Goal: Information Seeking & Learning: Learn about a topic

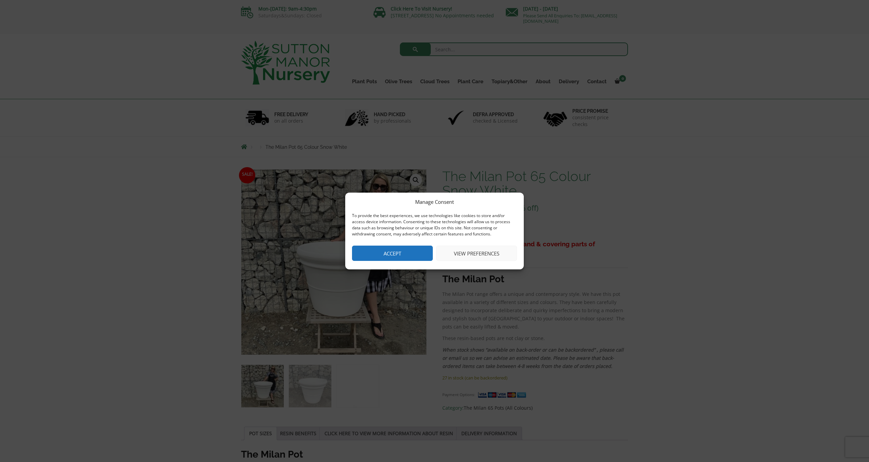
click at [419, 251] on button "Accept" at bounding box center [392, 252] width 81 height 15
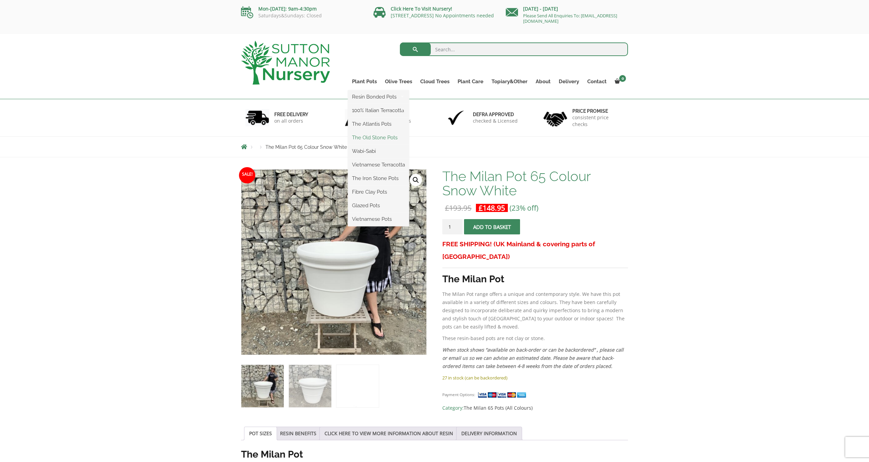
click at [370, 138] on link "The Old Stone Pots" at bounding box center [378, 137] width 61 height 10
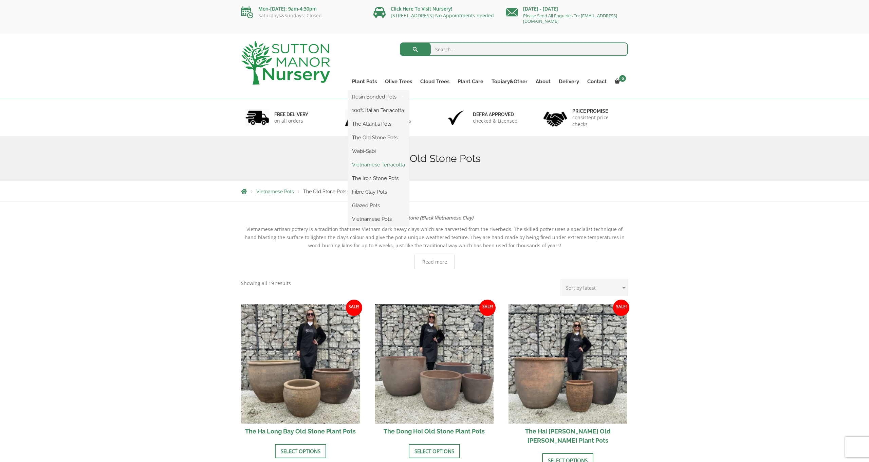
click at [386, 165] on link "Vietnamese Terracotta" at bounding box center [378, 165] width 61 height 10
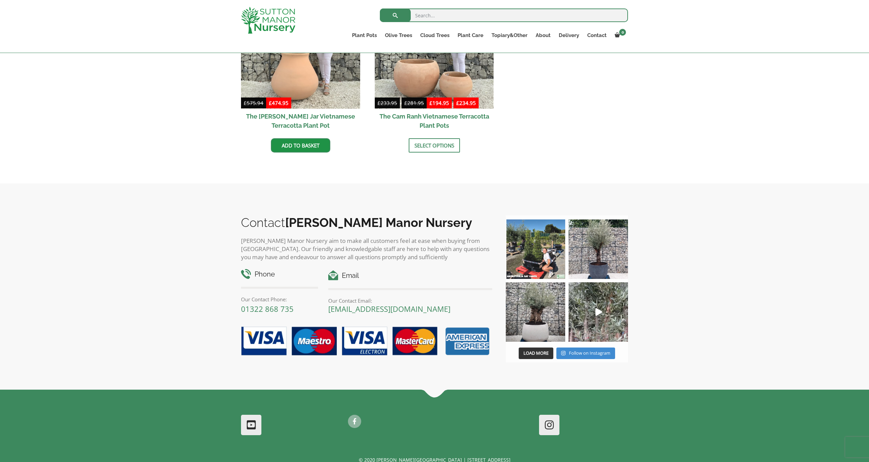
scroll to position [416, 0]
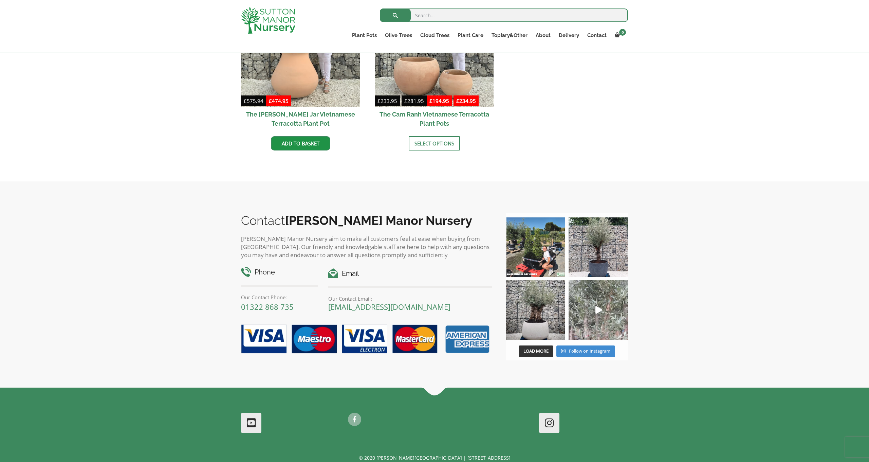
click at [595, 308] on img at bounding box center [598, 309] width 59 height 59
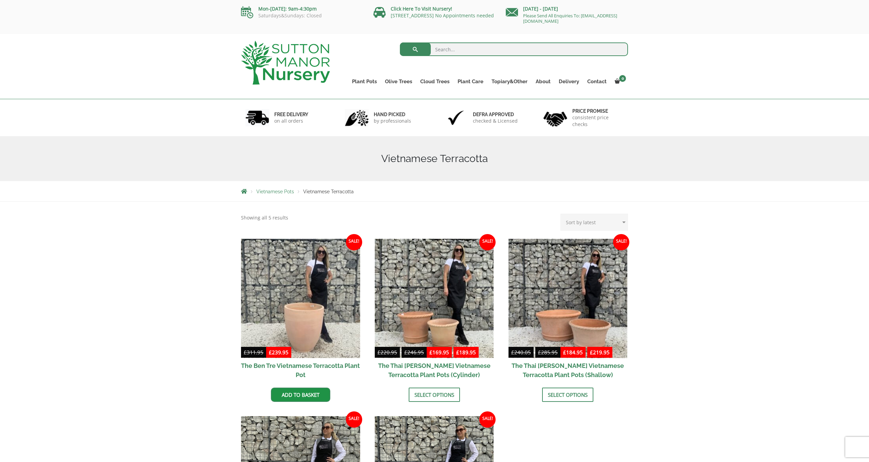
scroll to position [0, 0]
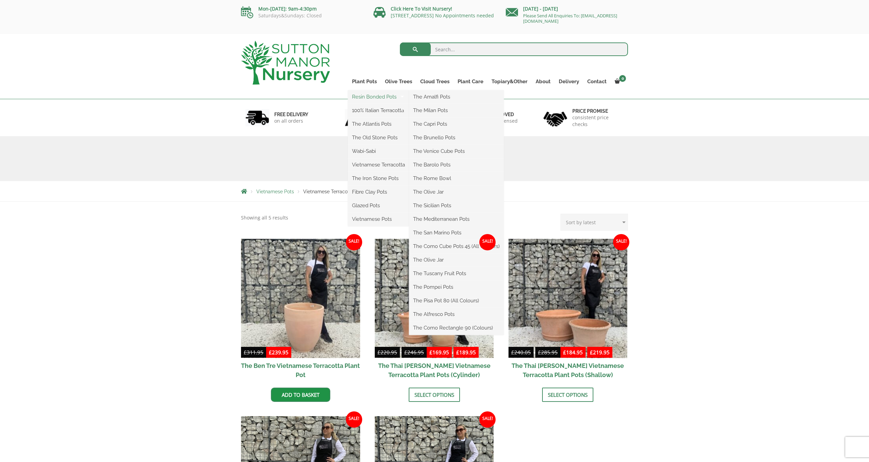
click at [380, 97] on link "Resin Bonded Pots" at bounding box center [378, 97] width 61 height 10
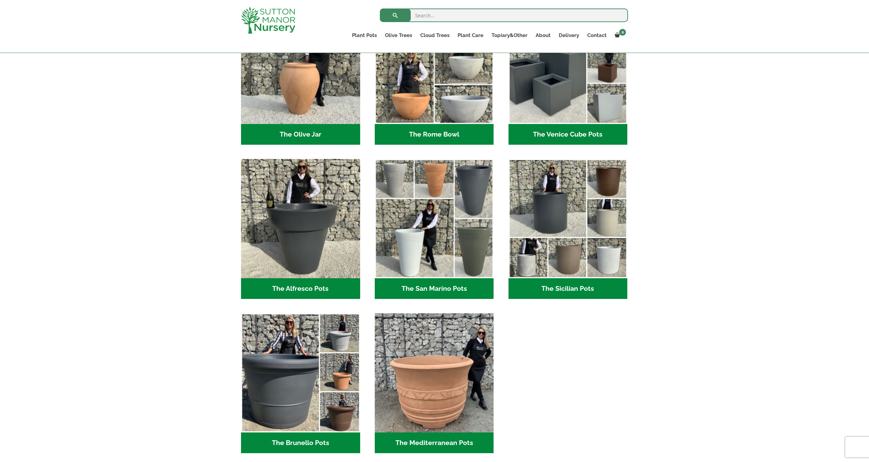
scroll to position [697, 0]
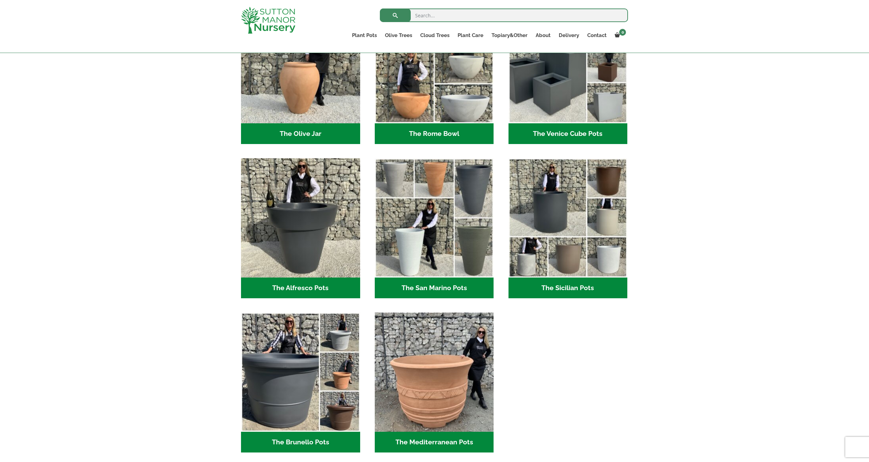
click at [298, 283] on h2 "The Alfresco Pots (2)" at bounding box center [300, 287] width 119 height 21
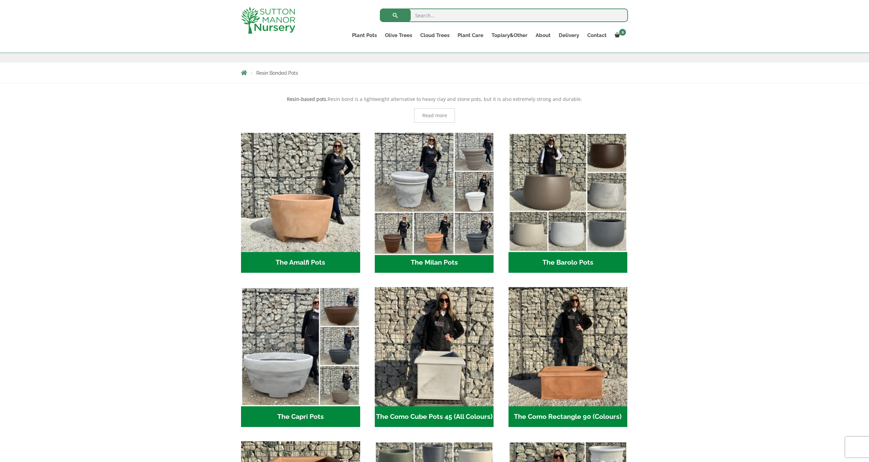
scroll to position [108, 0]
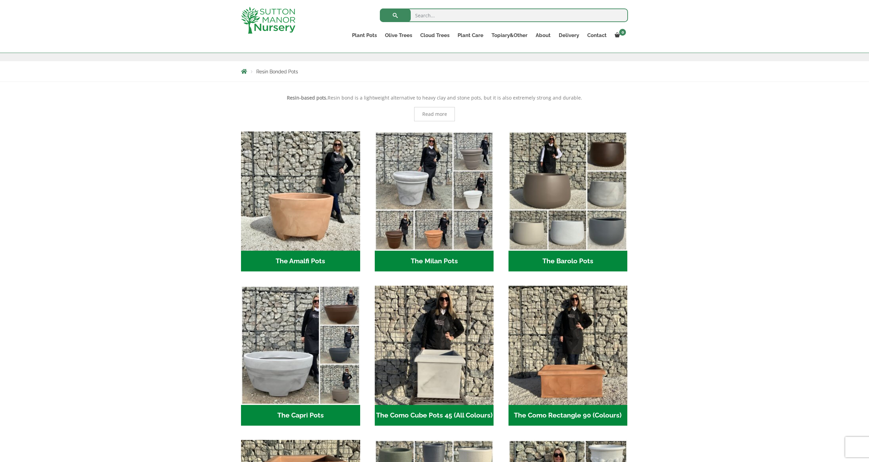
click at [440, 260] on h2 "The Milan Pots (35)" at bounding box center [434, 261] width 119 height 21
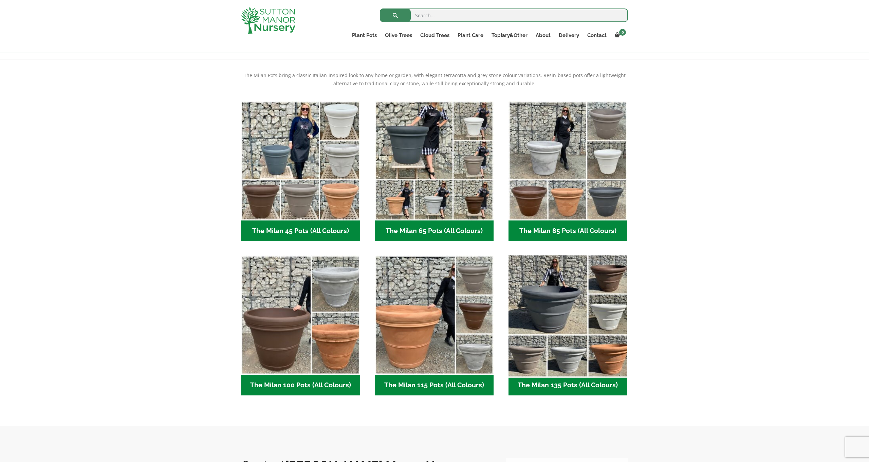
scroll to position [129, 0]
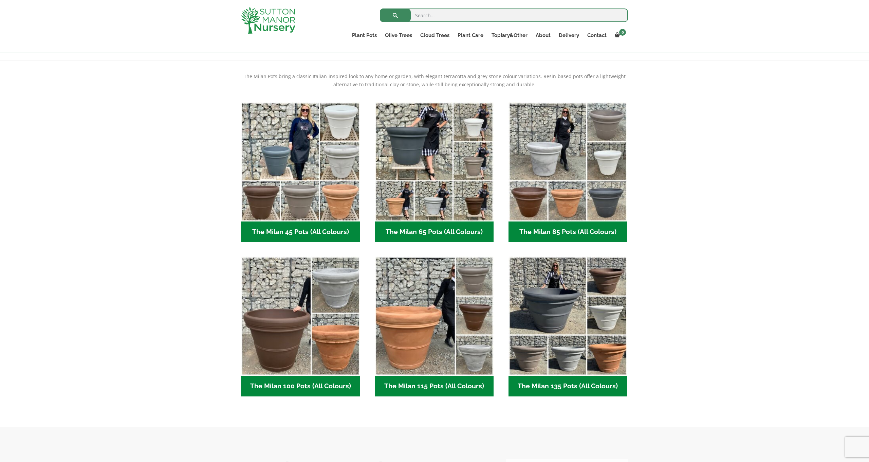
click at [553, 232] on h2 "The Milan 85 Pots (All Colours) (6)" at bounding box center [568, 231] width 119 height 21
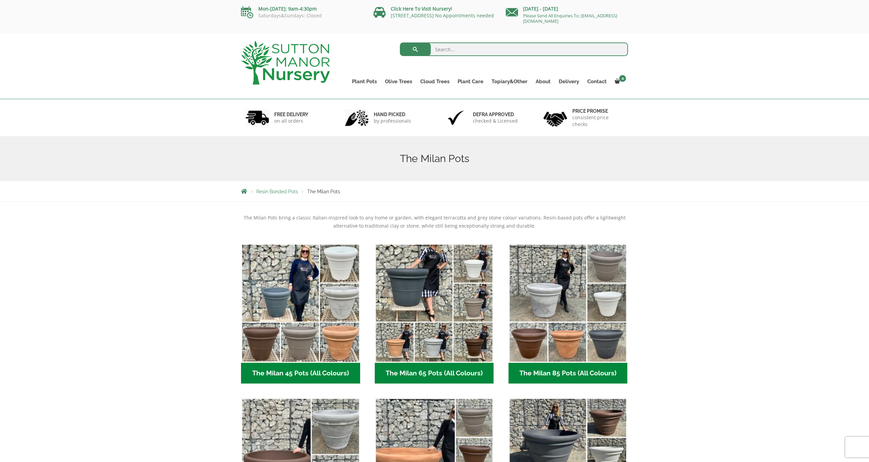
scroll to position [0, 0]
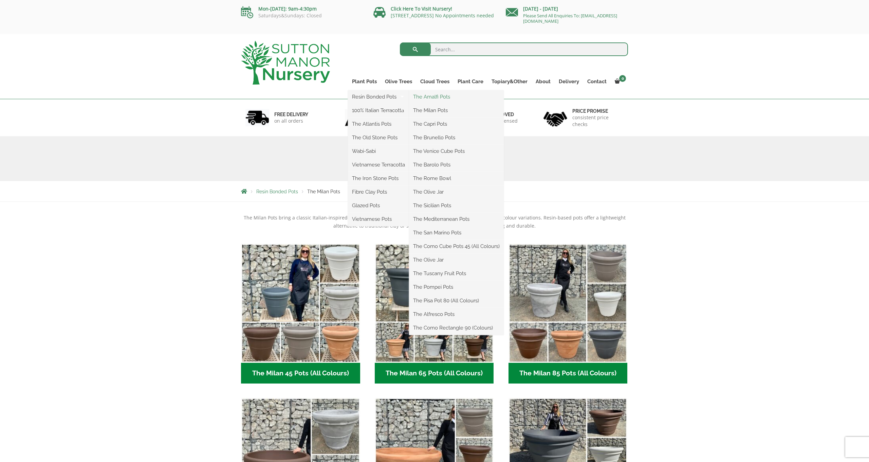
click at [430, 97] on link "The Amalfi Pots" at bounding box center [456, 97] width 95 height 10
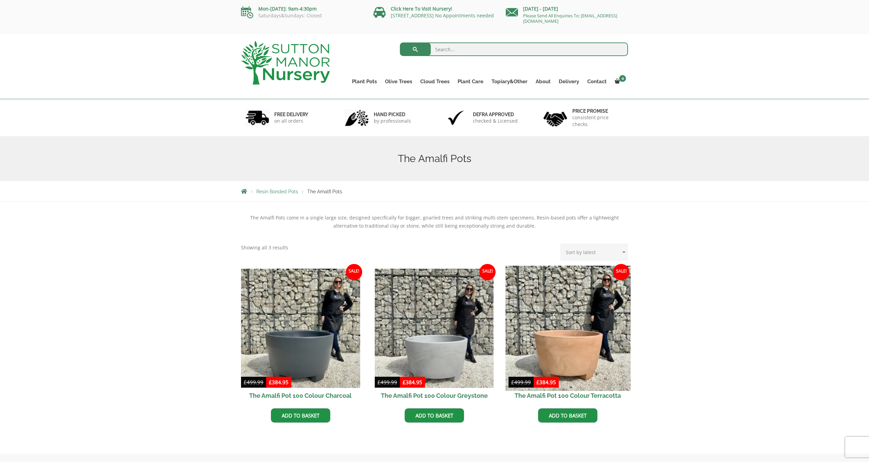
click at [569, 334] on img at bounding box center [568, 328] width 125 height 125
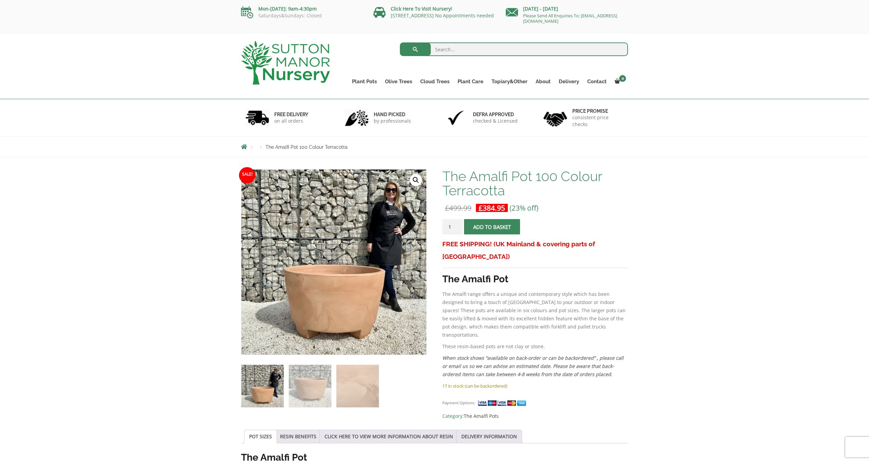
scroll to position [0, 0]
click at [307, 389] on img at bounding box center [310, 386] width 42 height 42
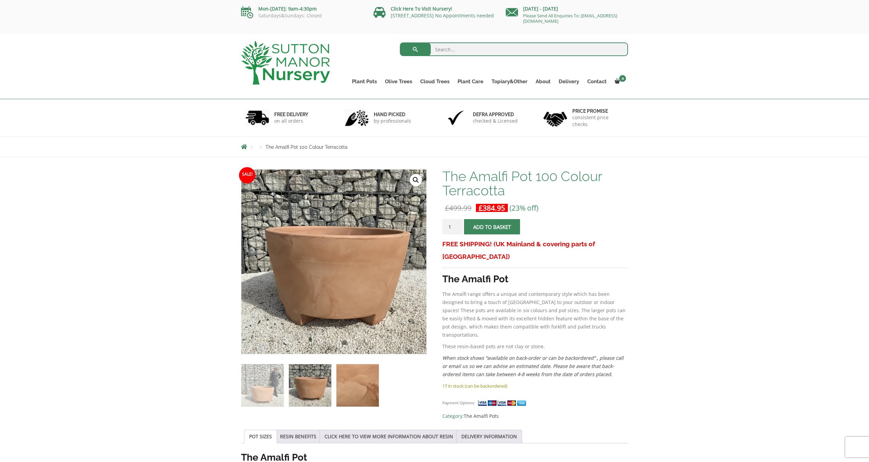
click at [346, 385] on img at bounding box center [357, 385] width 42 height 42
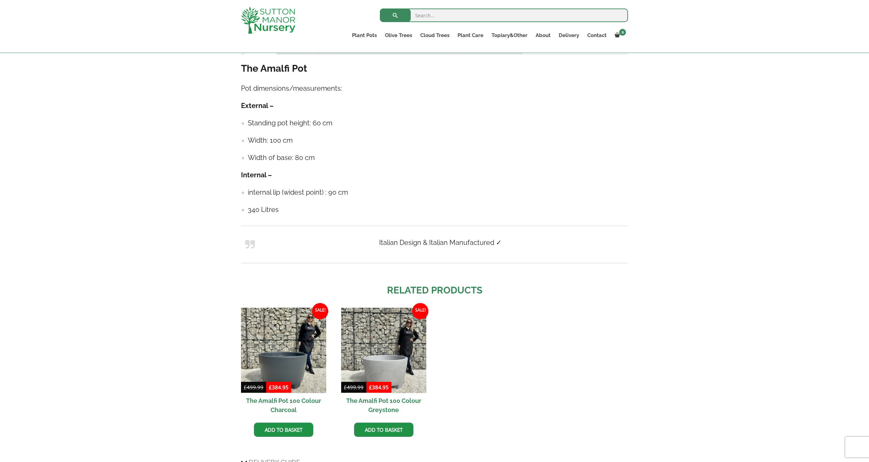
scroll to position [378, 0]
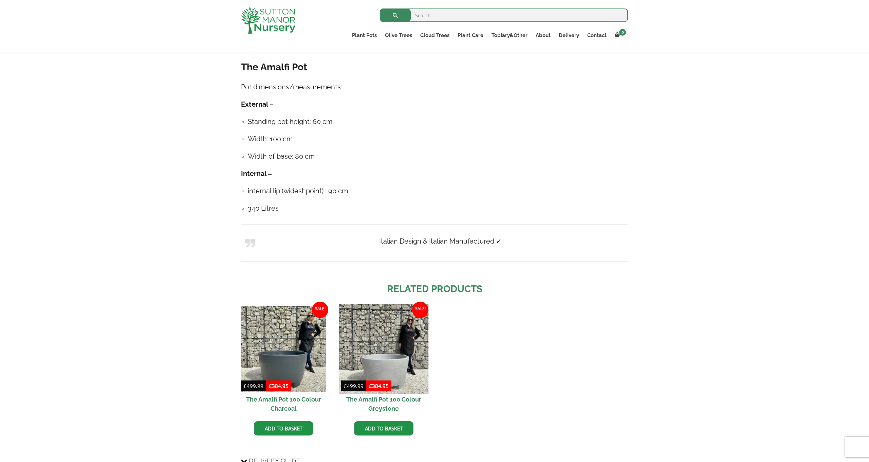
click at [388, 364] on img at bounding box center [384, 349] width 90 height 90
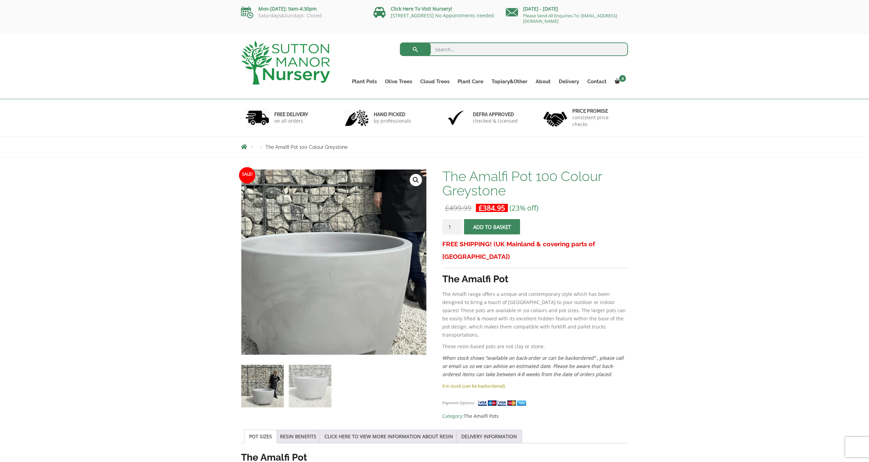
click at [355, 320] on img at bounding box center [317, 214] width 340 height 340
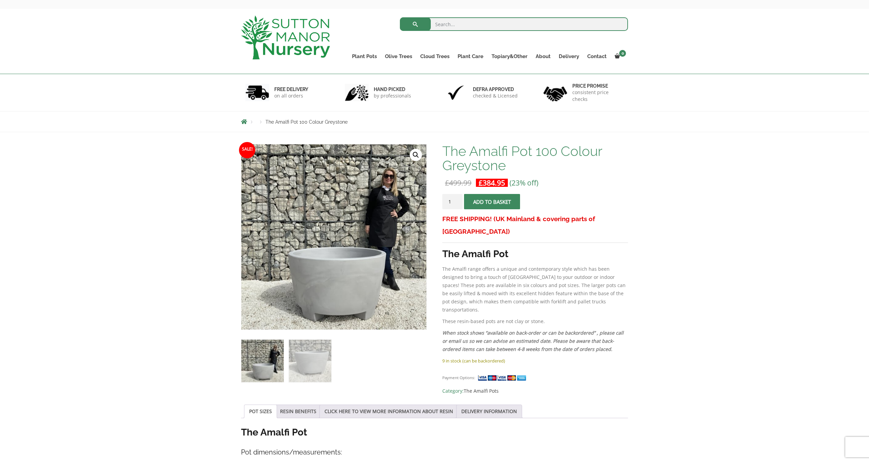
scroll to position [23, 0]
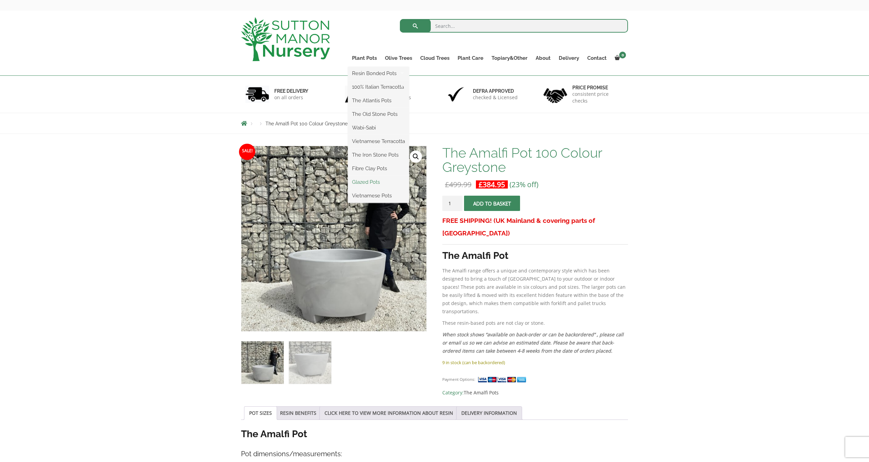
click at [378, 183] on link "Glazed Pots" at bounding box center [378, 182] width 61 height 10
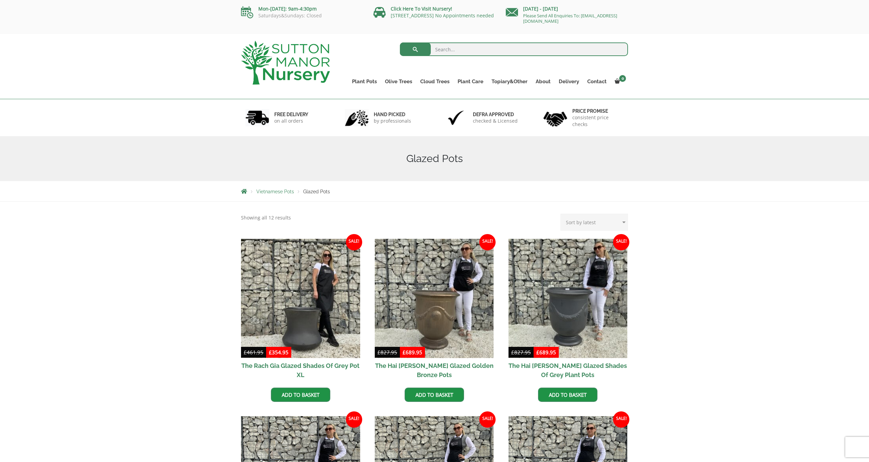
click at [439, 50] on input "search" at bounding box center [514, 49] width 229 height 14
type input "all pots"
click at [415, 49] on button "submit" at bounding box center [415, 49] width 31 height 14
